Goal: Information Seeking & Learning: Understand process/instructions

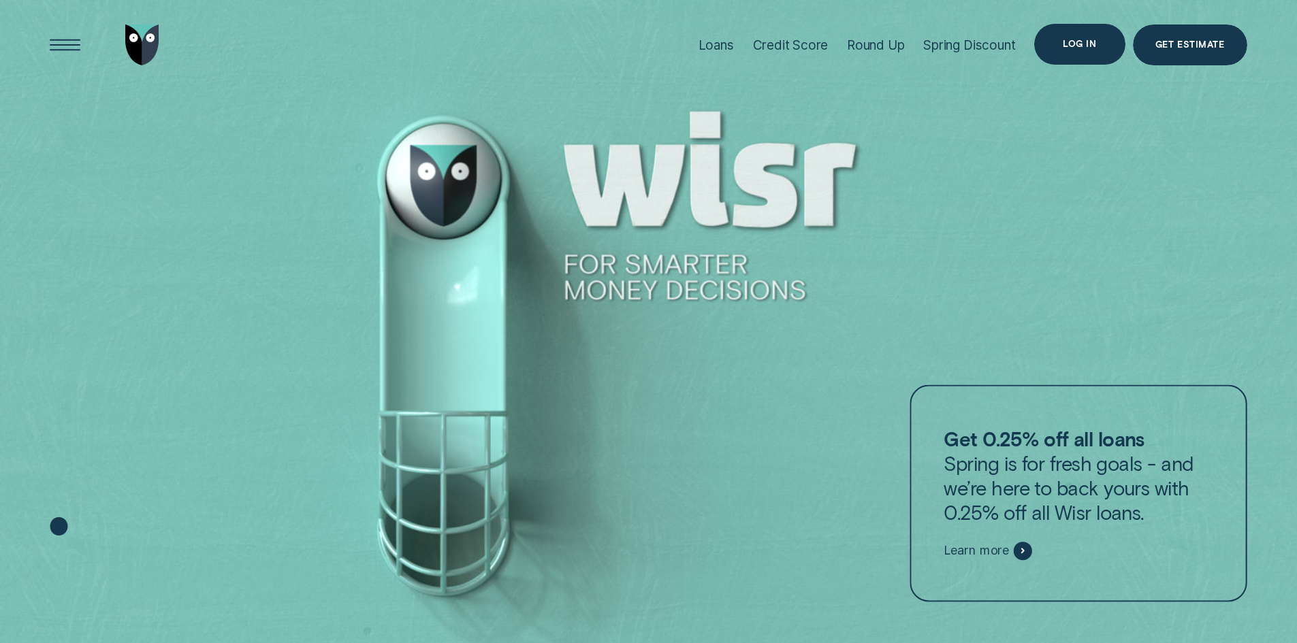
click at [1075, 46] on div "Log in" at bounding box center [1078, 44] width 33 height 8
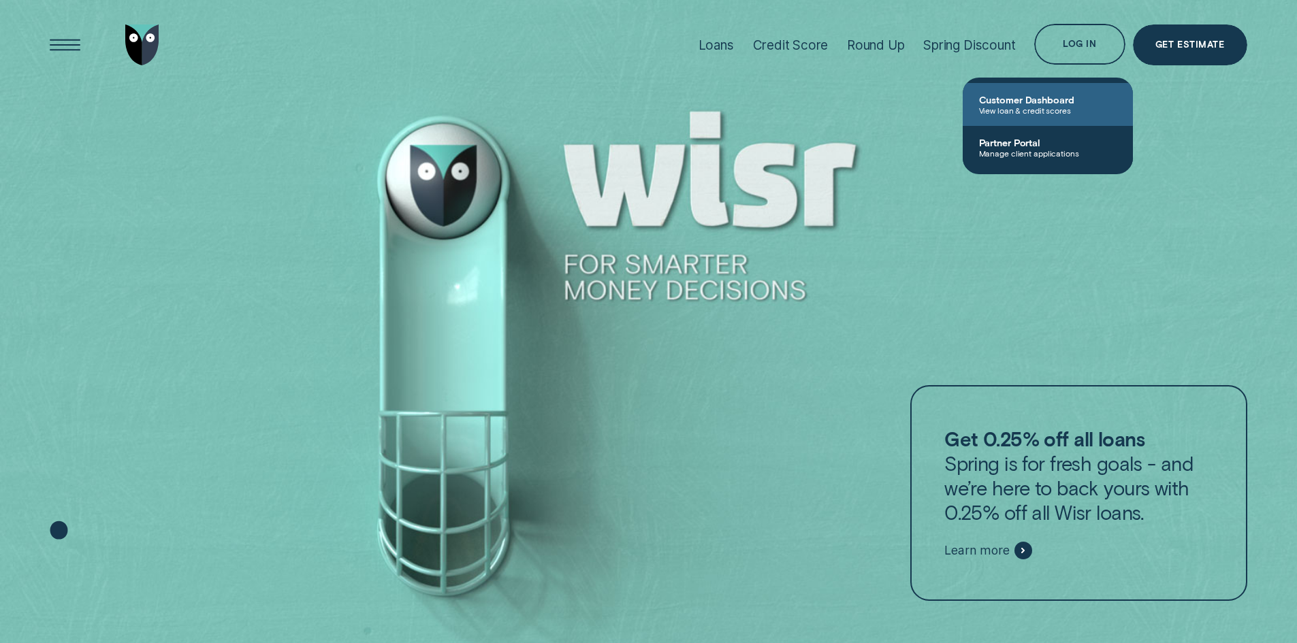
click at [990, 106] on span "View loan & credit scores" at bounding box center [1047, 110] width 137 height 10
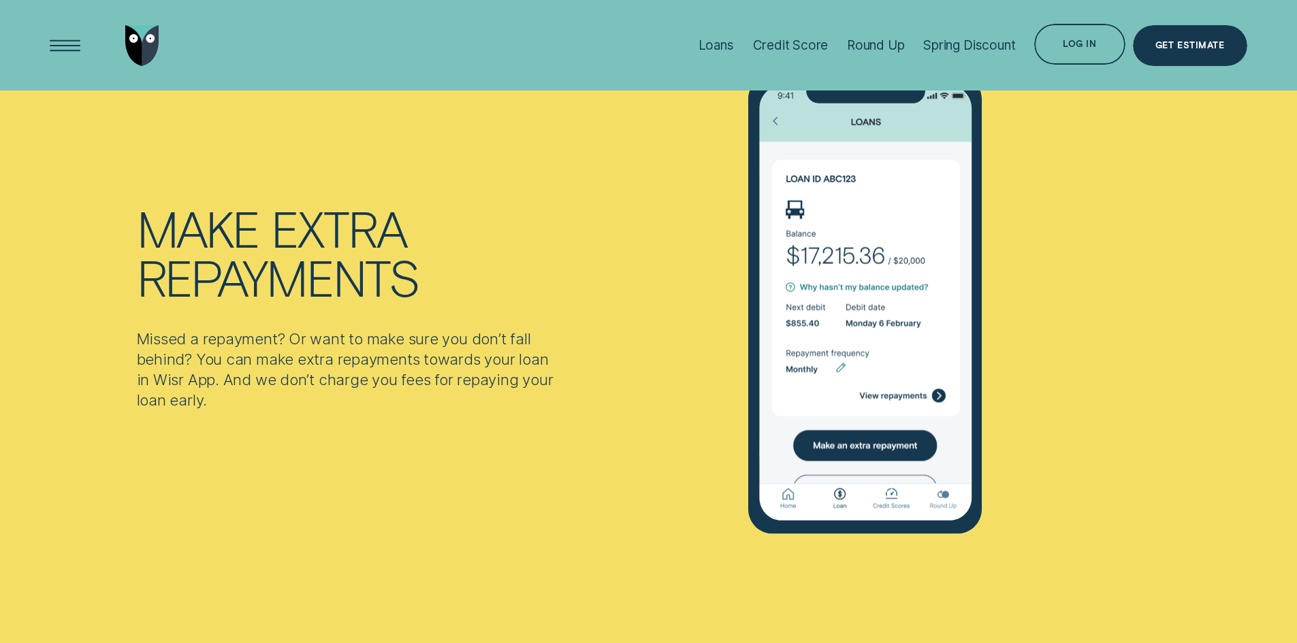
scroll to position [1293, 0]
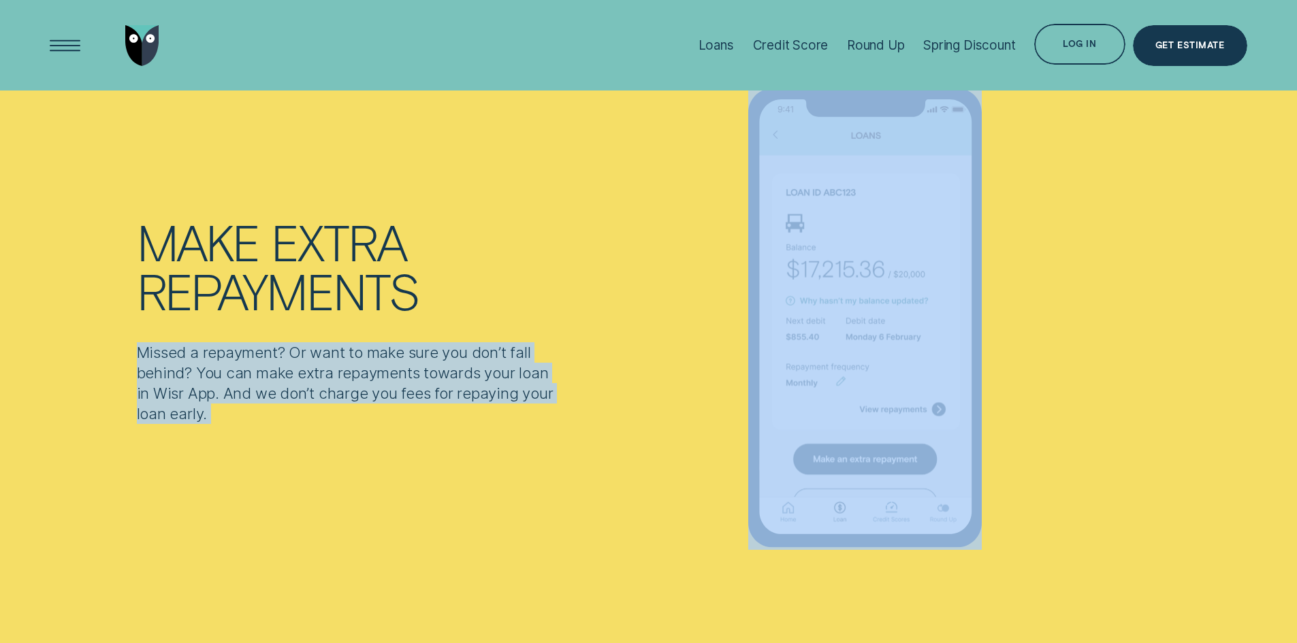
drag, startPoint x: 122, startPoint y: 355, endPoint x: 566, endPoint y: 393, distance: 446.1
click at [566, 393] on div "MAKE EXTRA REPAYMENTS Missed a repayment? Or want to make sure you don’t fall b…" at bounding box center [648, 319] width 1212 height 462
click at [387, 419] on p "Missed a repayment? Or want to make sure you don’t fall behind? You can make ex…" at bounding box center [346, 383] width 418 height 82
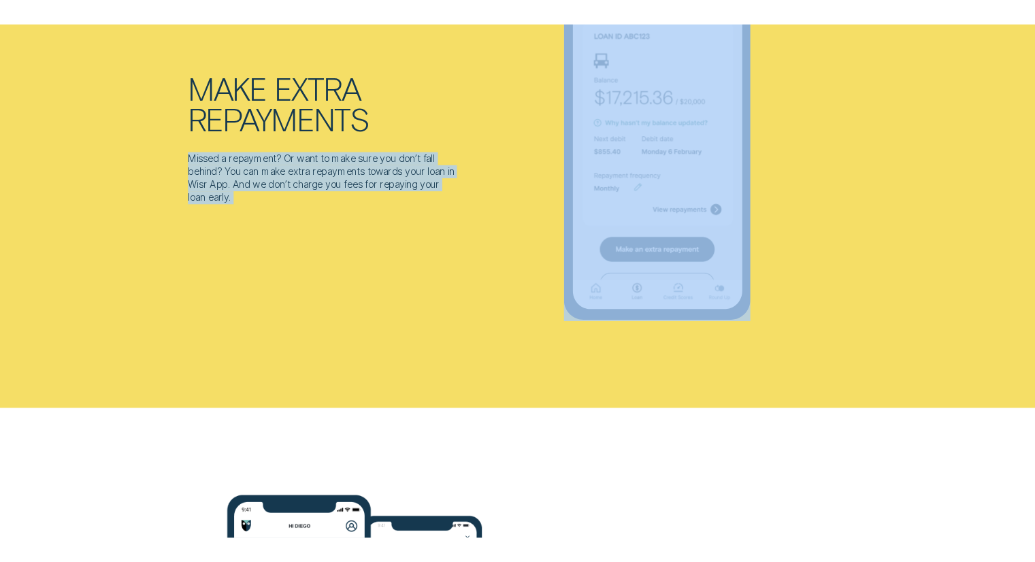
scroll to position [1363, 0]
